Goal: Task Accomplishment & Management: Use online tool/utility

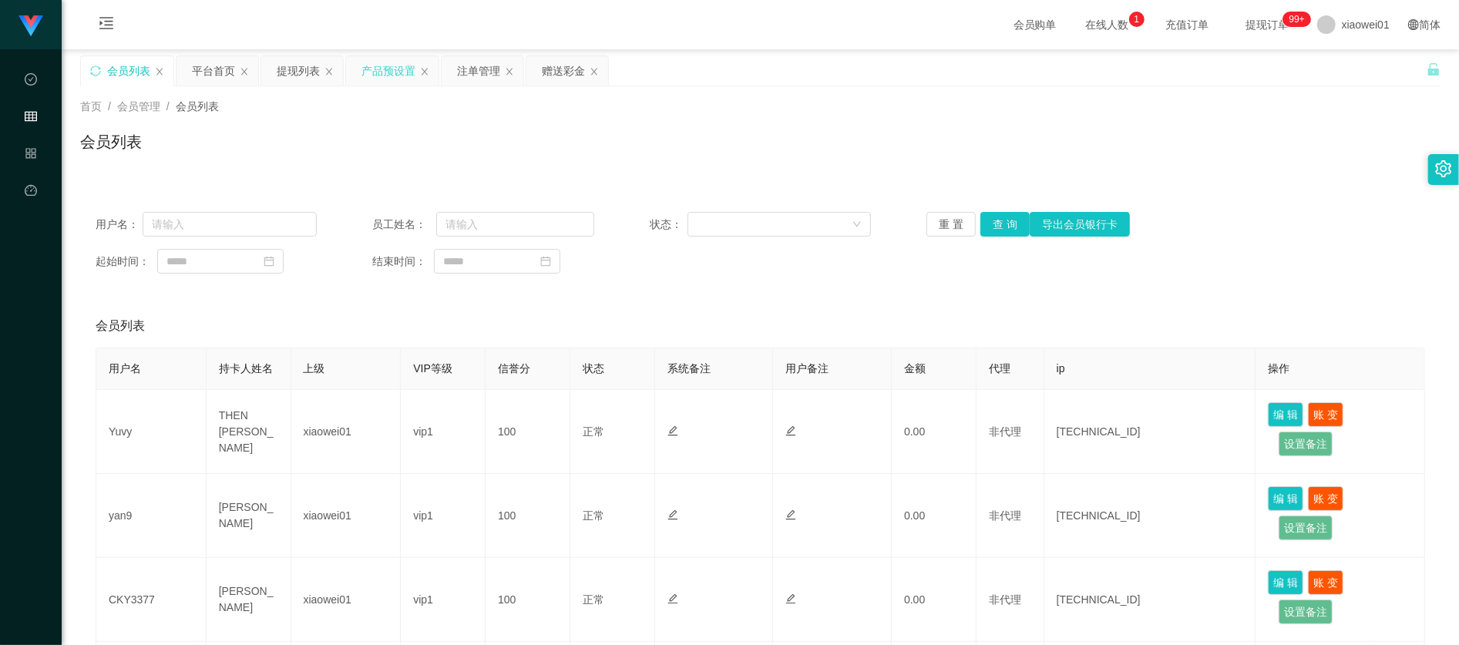
click at [393, 63] on div "产品预设置" at bounding box center [388, 70] width 54 height 29
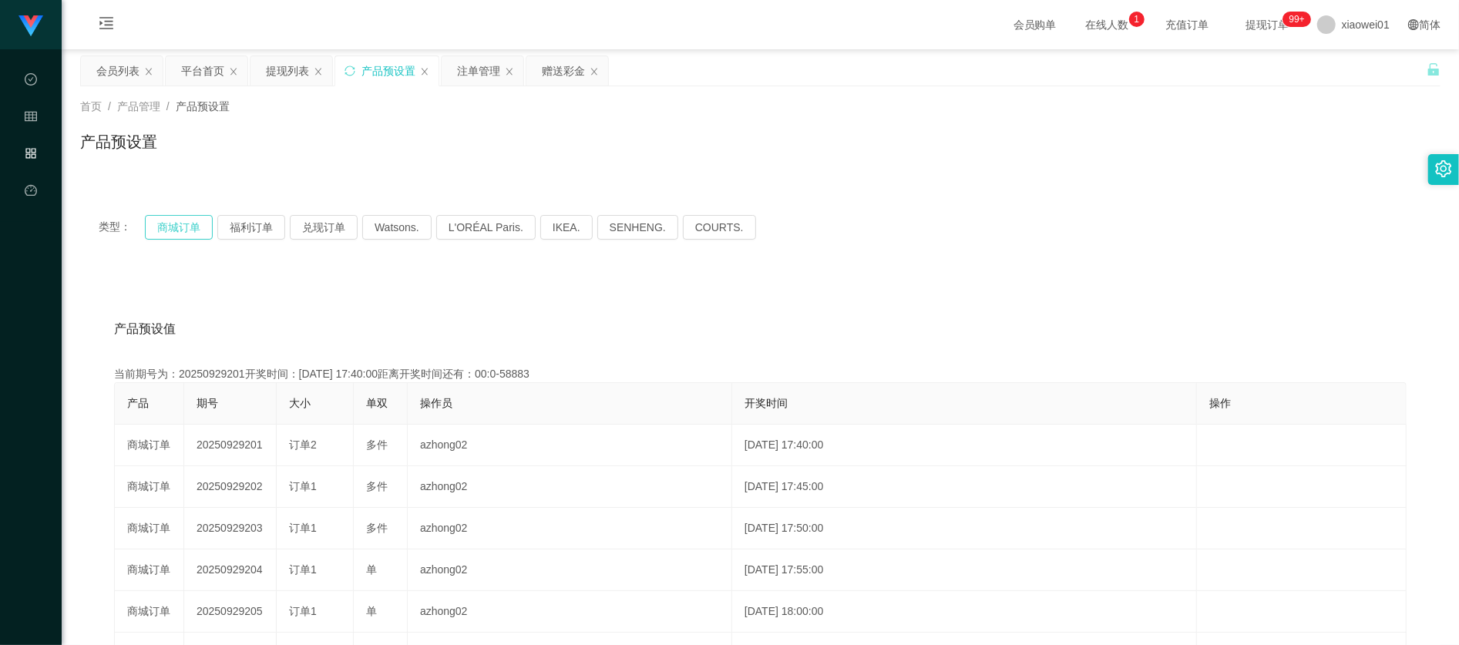
click at [189, 220] on button "商城订单" at bounding box center [179, 227] width 68 height 25
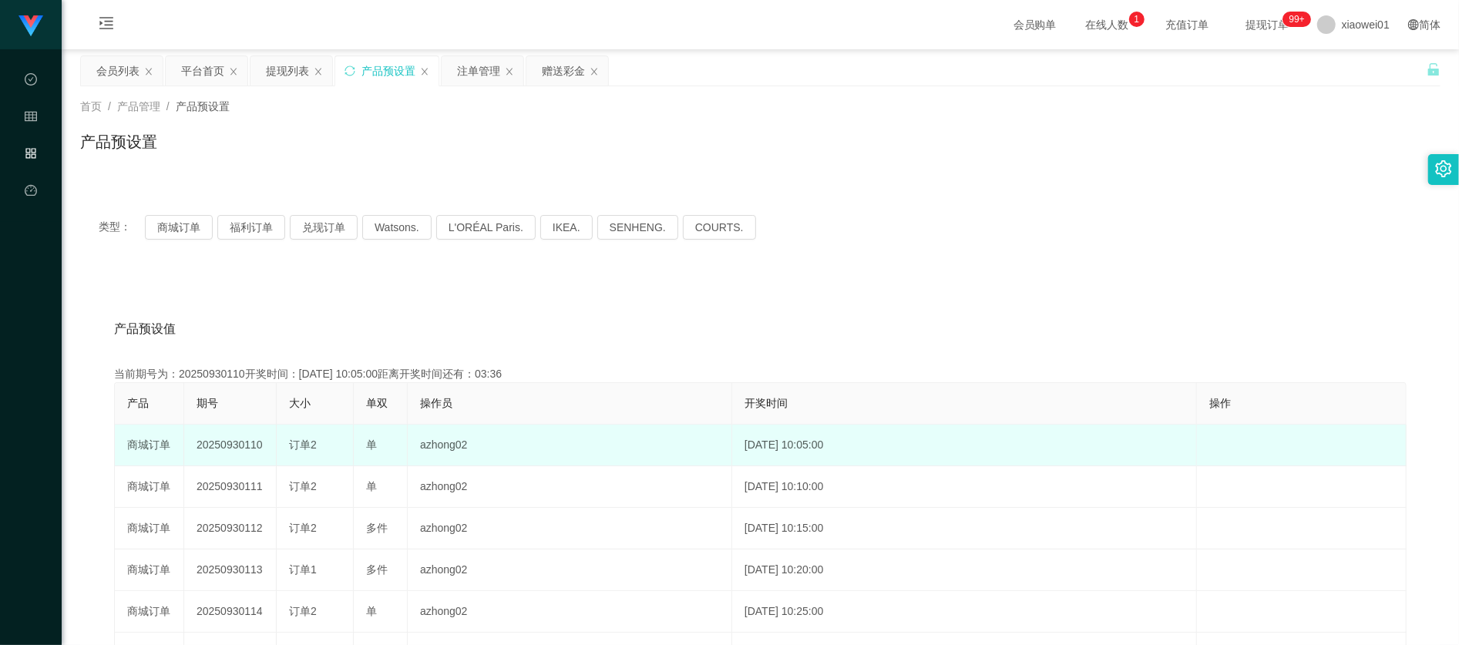
click at [248, 461] on td "20250930110" at bounding box center [230, 446] width 92 height 42
click at [240, 448] on td "20250930110" at bounding box center [230, 446] width 92 height 42
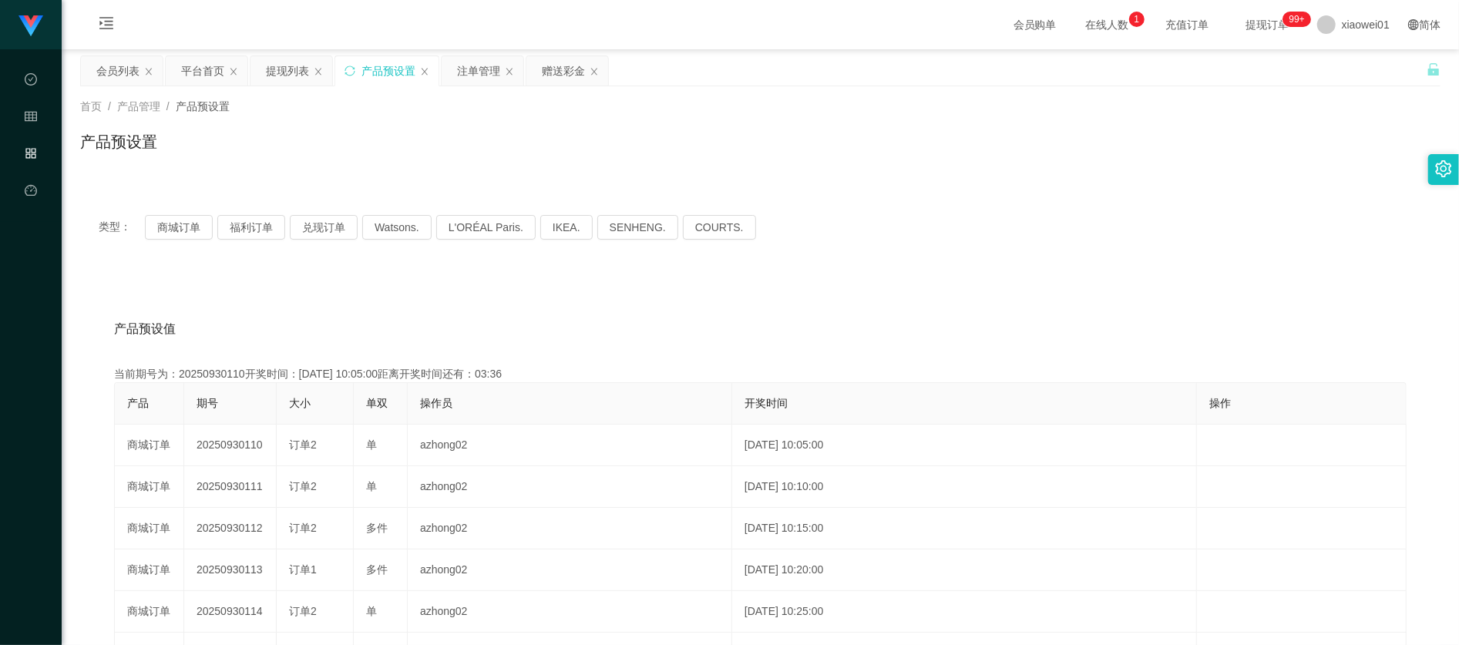
copy td "20250930110"
click at [495, 68] on div "注单管理" at bounding box center [478, 70] width 43 height 29
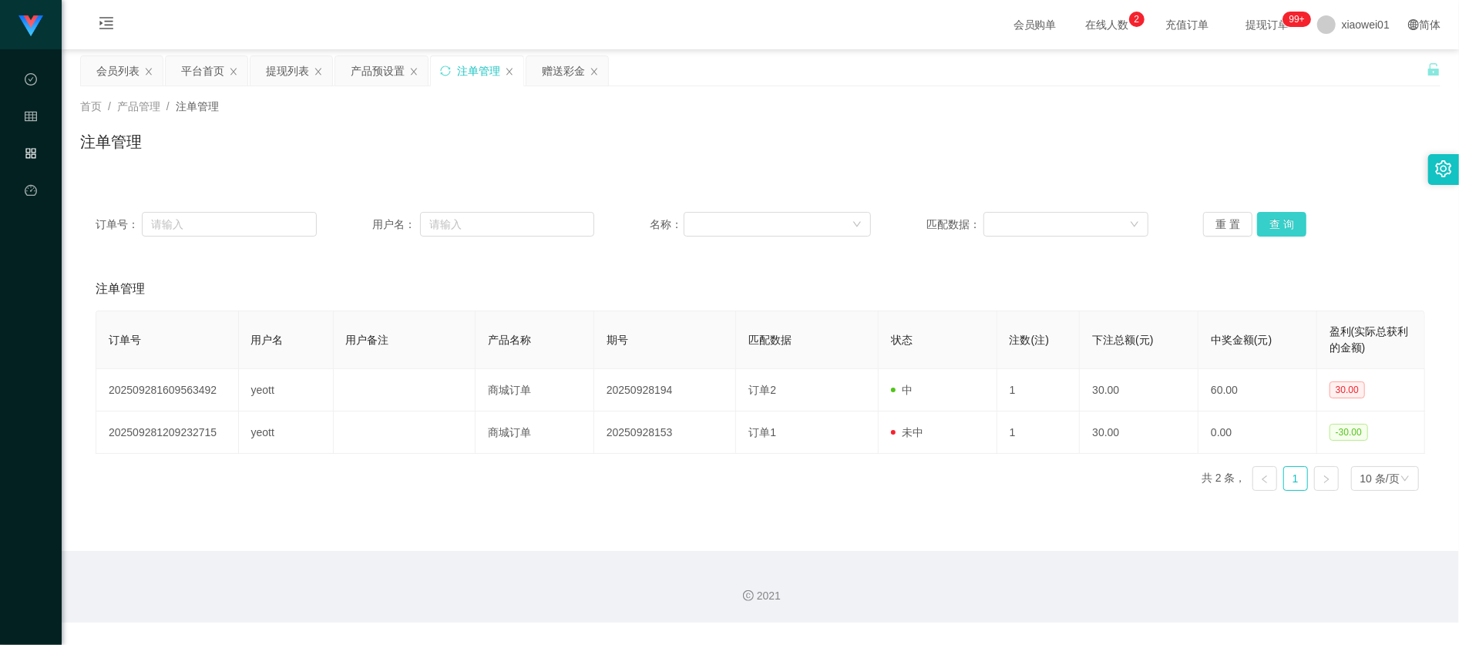
click at [1288, 220] on button "查 询" at bounding box center [1281, 224] width 49 height 25
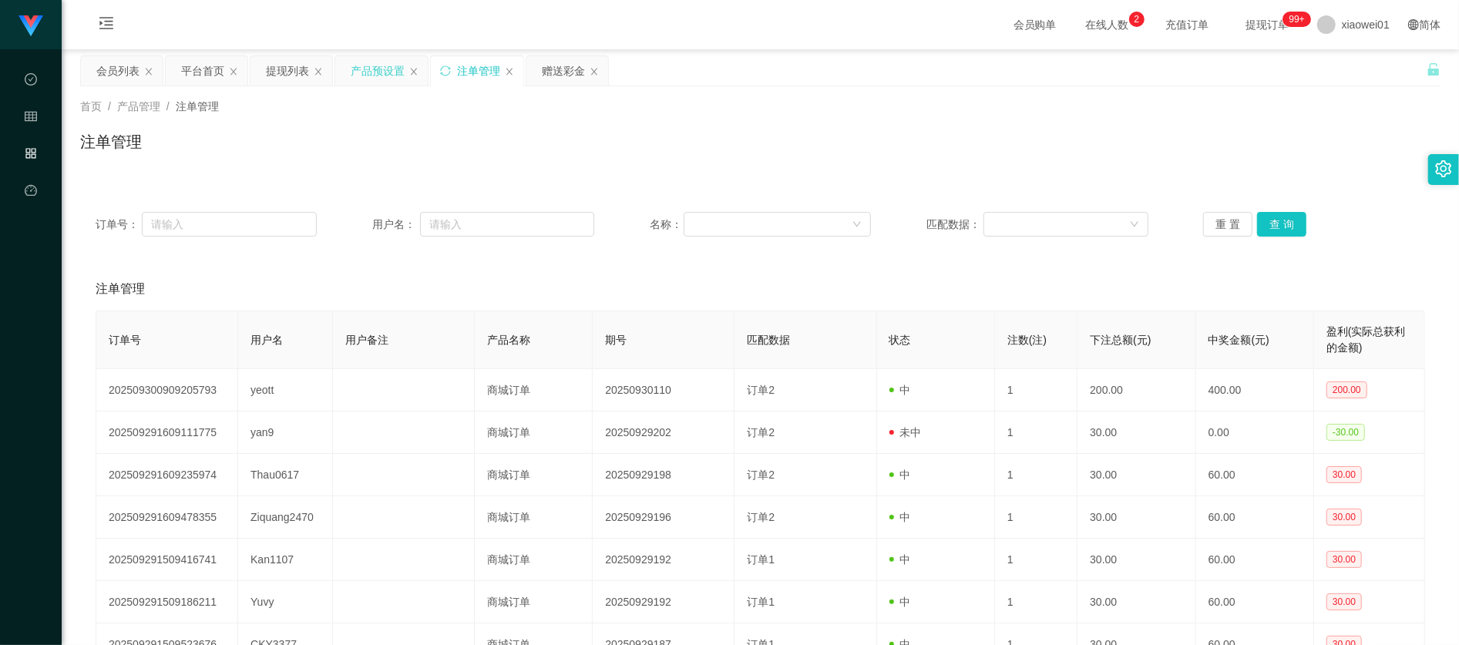
click at [364, 66] on div "产品预设置" at bounding box center [378, 70] width 54 height 29
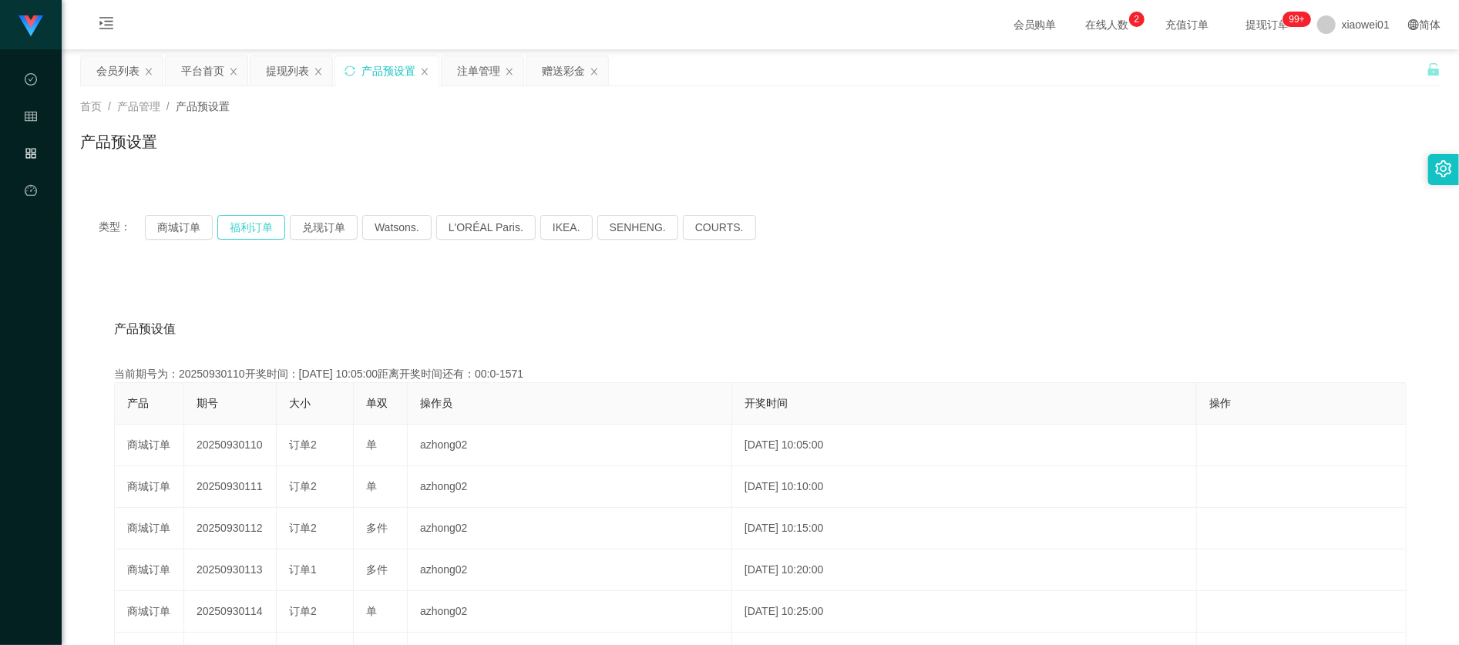
click at [240, 220] on button "福利订单" at bounding box center [251, 227] width 68 height 25
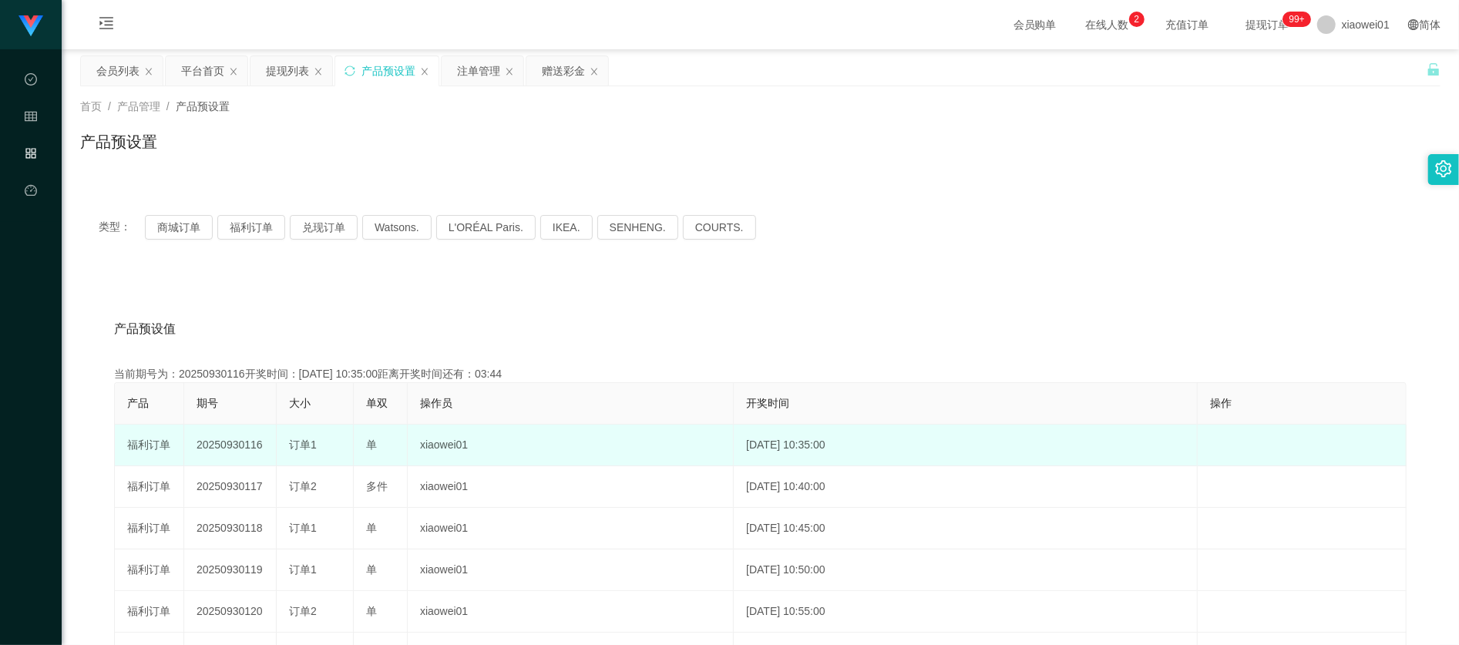
click at [207, 444] on td "20250930116" at bounding box center [230, 446] width 92 height 42
click at [208, 444] on td "20250930116" at bounding box center [230, 446] width 92 height 42
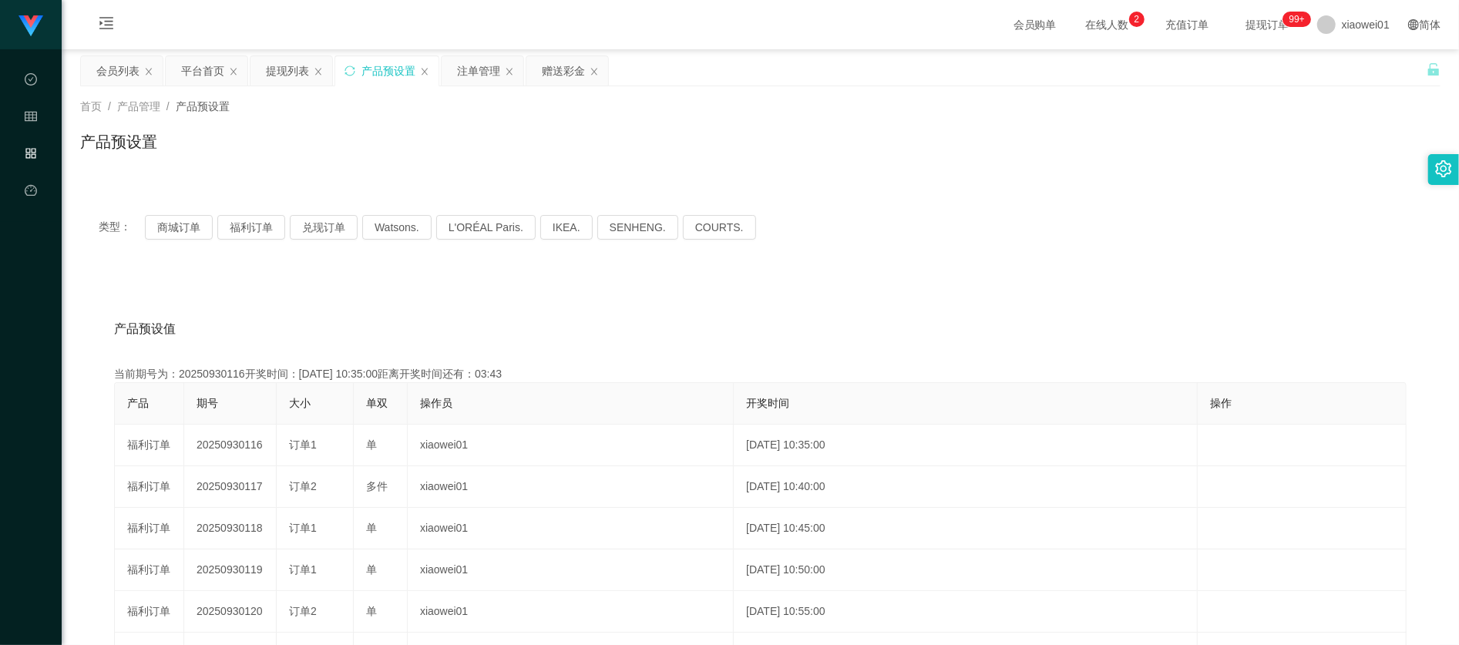
copy td "20250930116"
click at [174, 217] on button "商城订单" at bounding box center [179, 227] width 68 height 25
click at [188, 228] on button "商城订单" at bounding box center [179, 227] width 68 height 25
click at [285, 69] on div "提现列表" at bounding box center [287, 70] width 43 height 29
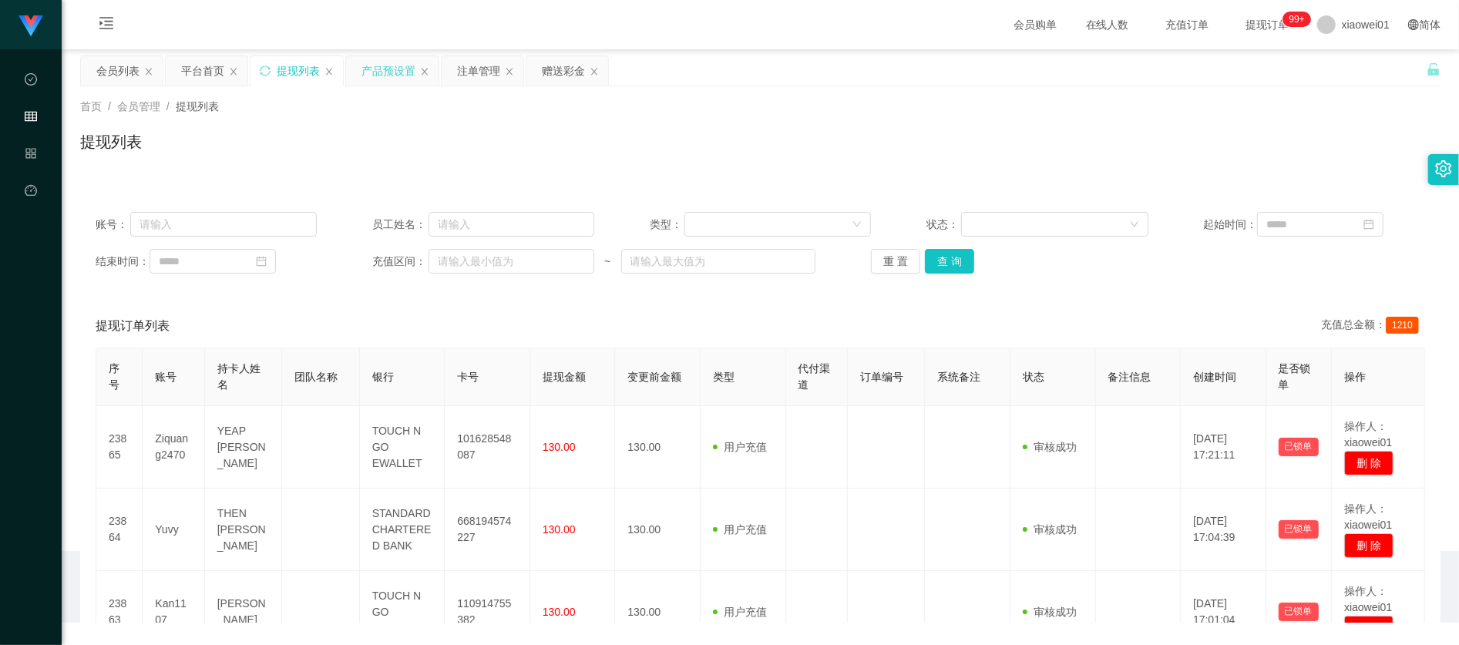
click at [427, 82] on div "产品预设置" at bounding box center [392, 70] width 92 height 29
click at [393, 71] on div "产品预设置" at bounding box center [388, 70] width 54 height 29
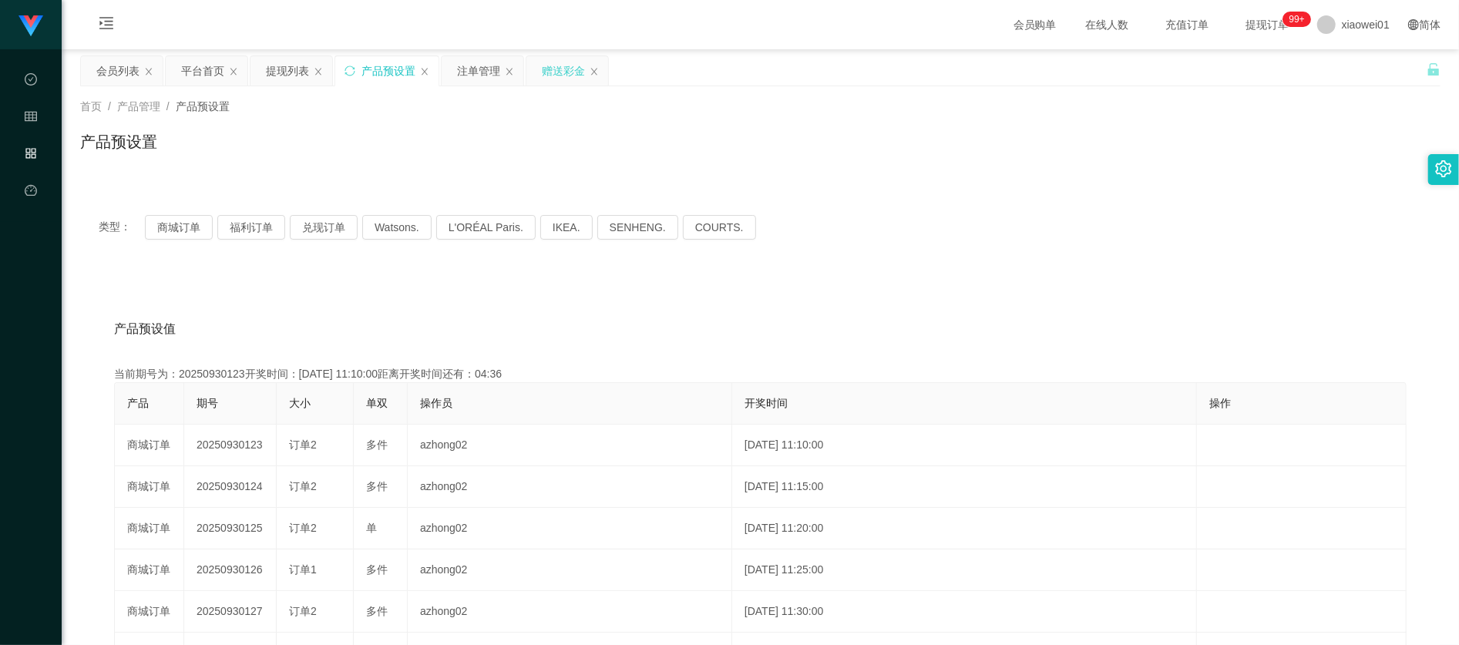
click at [538, 69] on div "赠送彩金" at bounding box center [567, 70] width 82 height 29
click at [558, 66] on div "赠送彩金" at bounding box center [563, 70] width 43 height 29
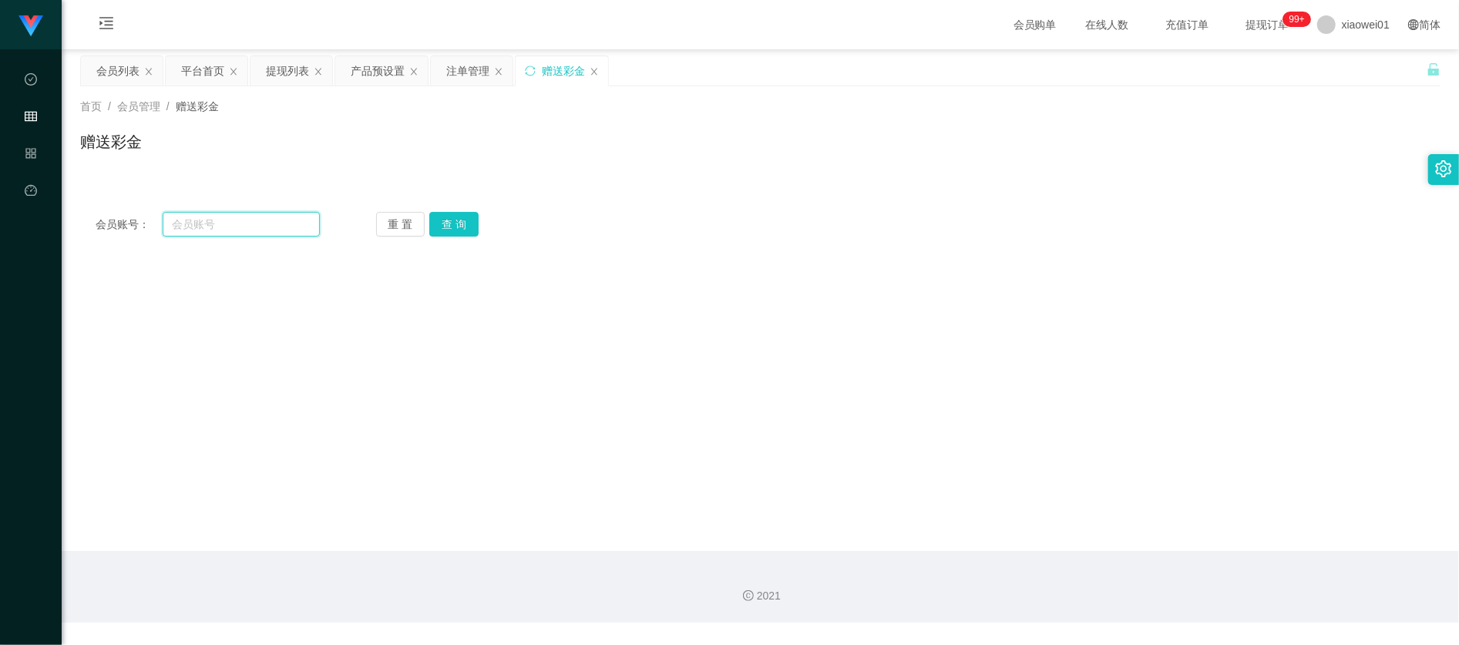
drag, startPoint x: 274, startPoint y: 223, endPoint x: 333, endPoint y: 227, distance: 58.6
click at [273, 223] on input "text" at bounding box center [241, 224] width 156 height 25
paste input "CKY3377"
type input "CKY3377"
click at [478, 231] on div "重 置 查 询" at bounding box center [488, 224] width 224 height 25
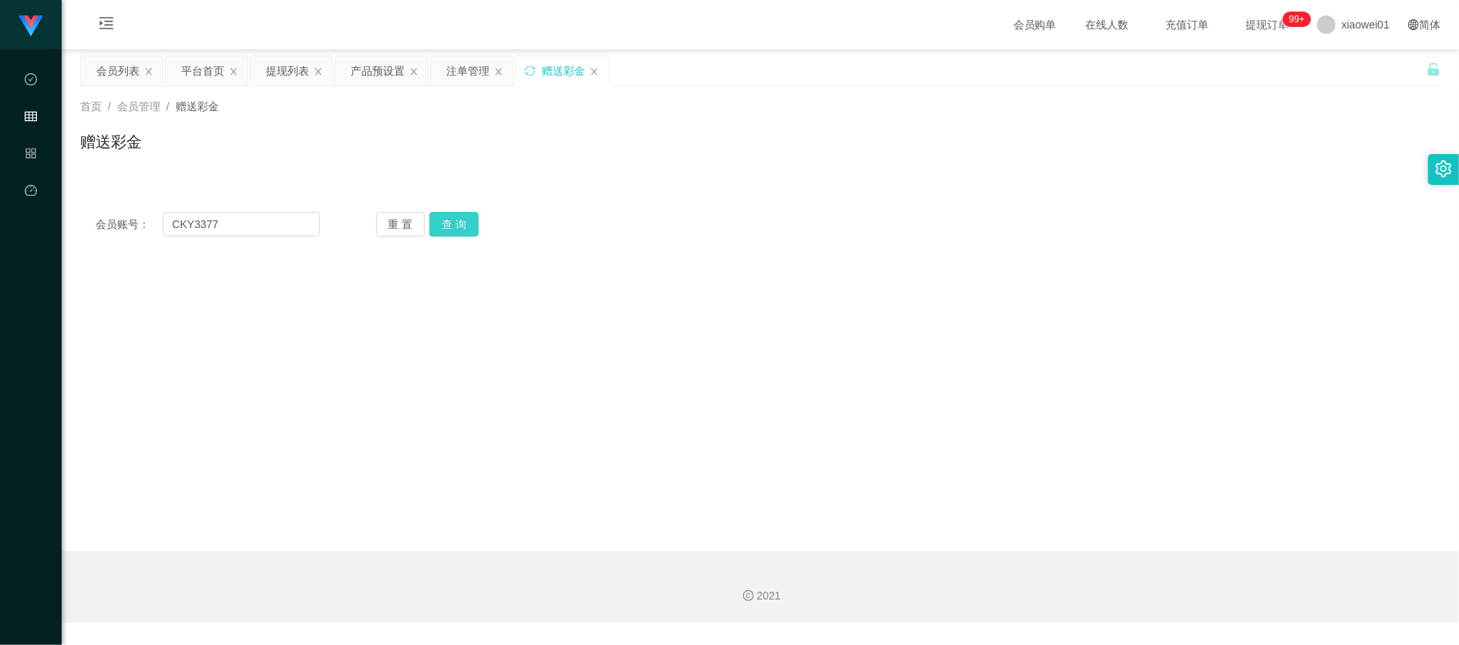
click at [467, 220] on button "查 询" at bounding box center [453, 224] width 49 height 25
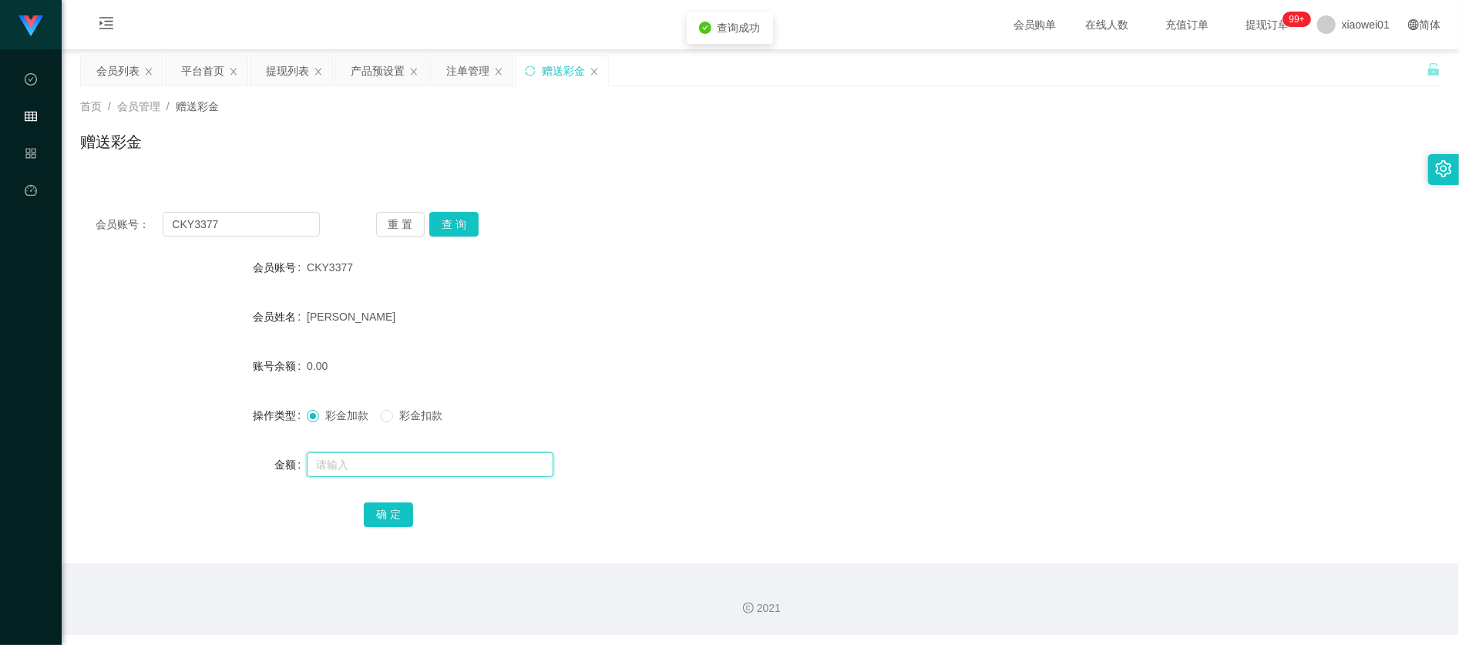
click at [460, 459] on input "text" at bounding box center [430, 464] width 247 height 25
type input "150"
click at [404, 516] on button "确 定" at bounding box center [388, 514] width 49 height 25
click at [731, 297] on form "会员账号 CKY3377 会员姓名 [PERSON_NAME] 账号余额 150.00 操作类型 彩金加款 彩金扣款 金额 确 定" at bounding box center [760, 390] width 1360 height 277
